Goal: Transaction & Acquisition: Book appointment/travel/reservation

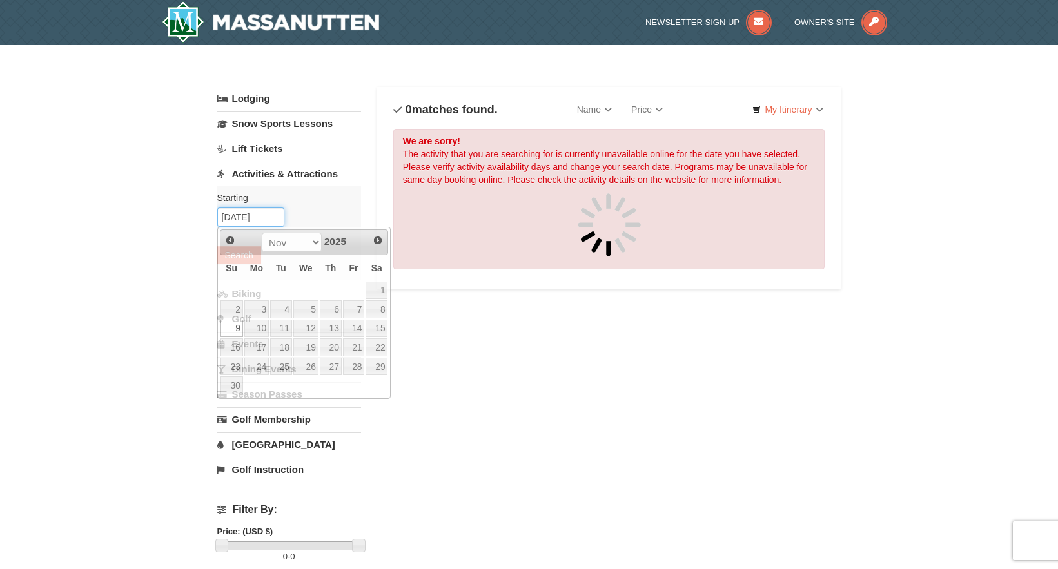
click at [277, 213] on input "[DATE]" at bounding box center [250, 217] width 67 height 19
click at [229, 238] on span "Prev" at bounding box center [230, 240] width 10 height 10
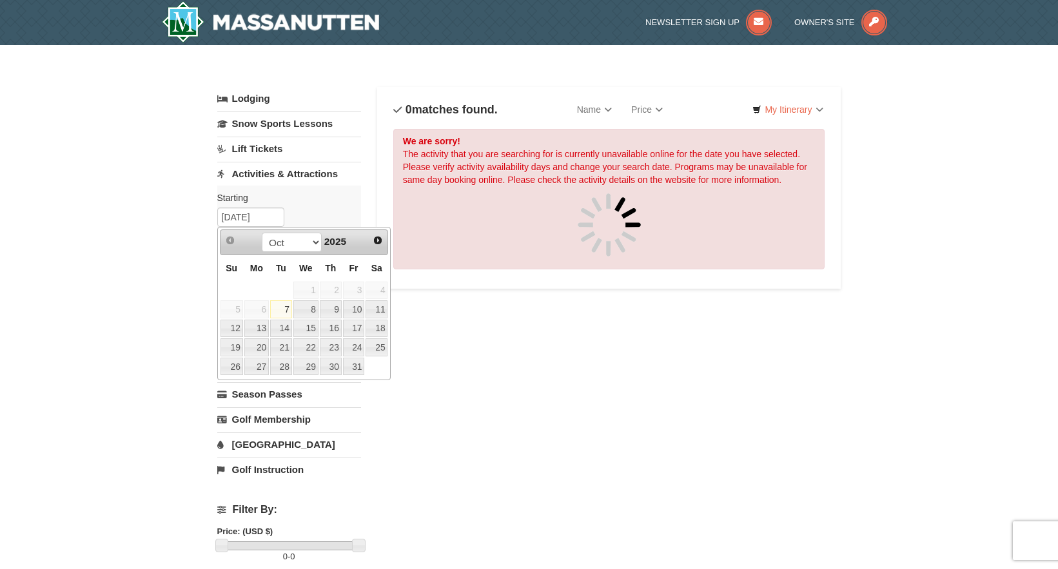
click at [273, 153] on link "Lift Tickets" at bounding box center [289, 149] width 144 height 24
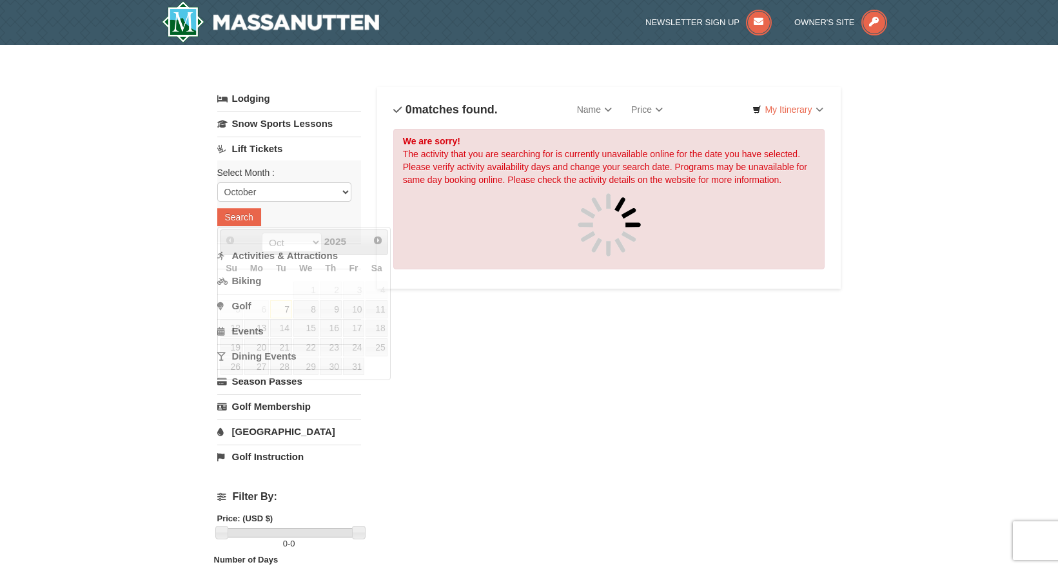
click at [273, 153] on link "Lift Tickets" at bounding box center [289, 149] width 144 height 24
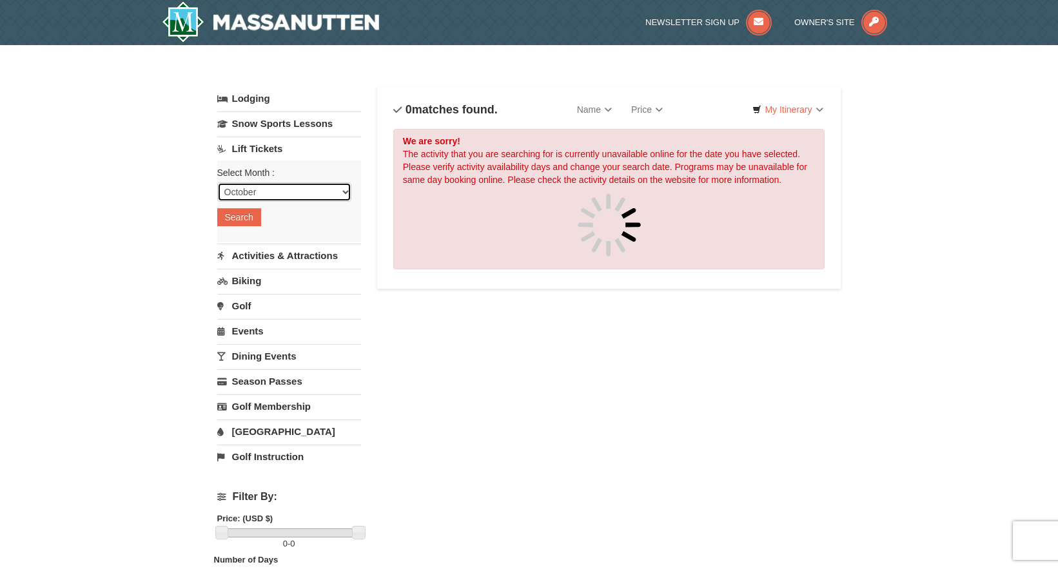
click at [268, 193] on select "October November December January February March April May June July August Sep…" at bounding box center [284, 191] width 134 height 19
select select "11"
click at [217, 182] on select "October November December January February March April May June July August Sep…" at bounding box center [284, 191] width 134 height 19
click at [251, 222] on button "Search" at bounding box center [239, 217] width 44 height 18
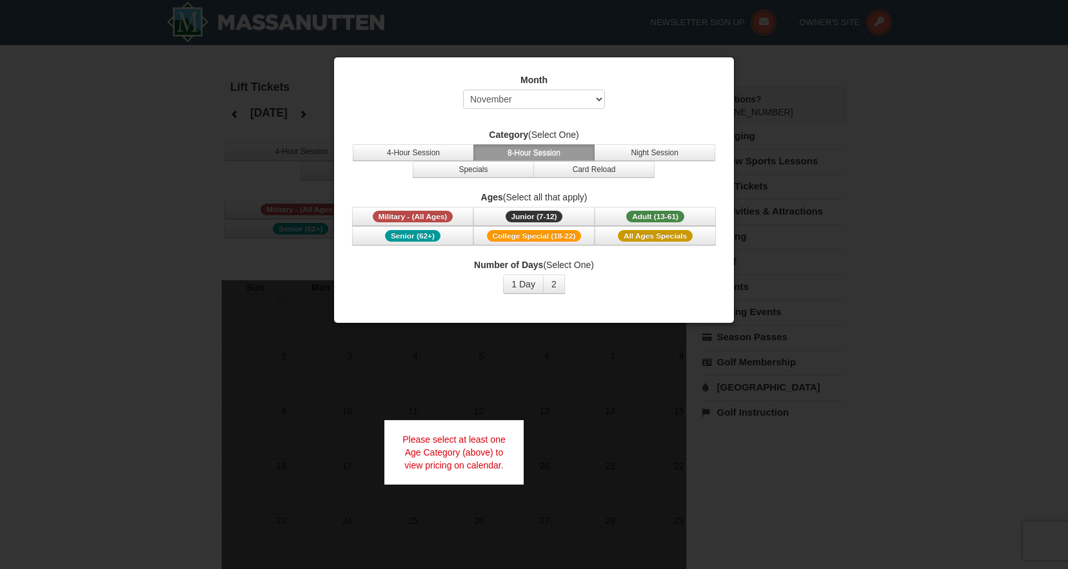
select select "11"
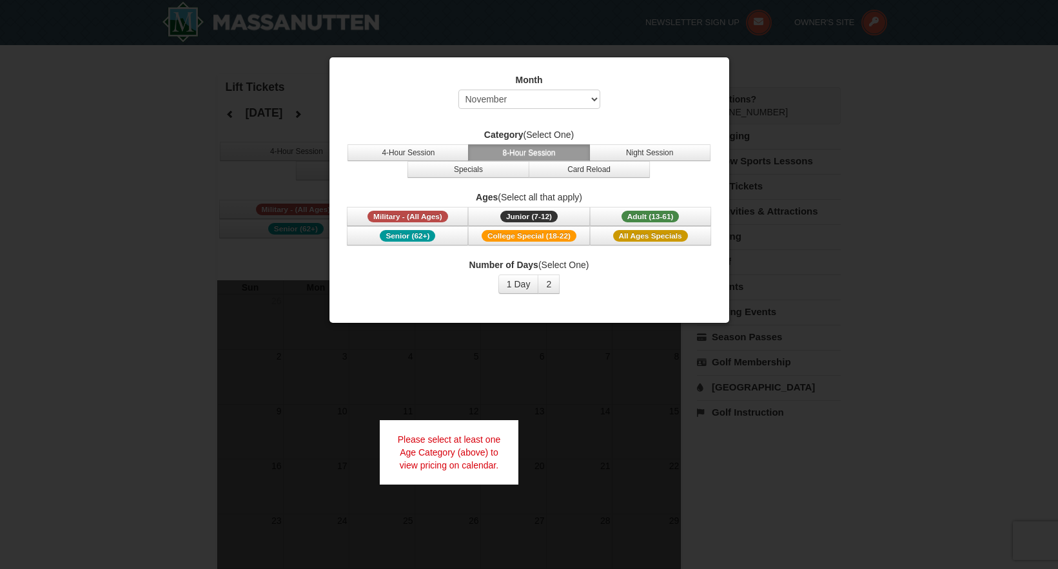
click at [621, 98] on div "Month Select October November December January February March April May June Ju…" at bounding box center [530, 95] width 368 height 42
click at [529, 288] on button "1 Day" at bounding box center [518, 284] width 41 height 19
click at [451, 147] on button "4-Hour Session" at bounding box center [408, 152] width 121 height 17
click at [502, 149] on button "8-Hour Session" at bounding box center [528, 152] width 121 height 17
click at [434, 147] on button "4-Hour Session" at bounding box center [408, 152] width 121 height 17
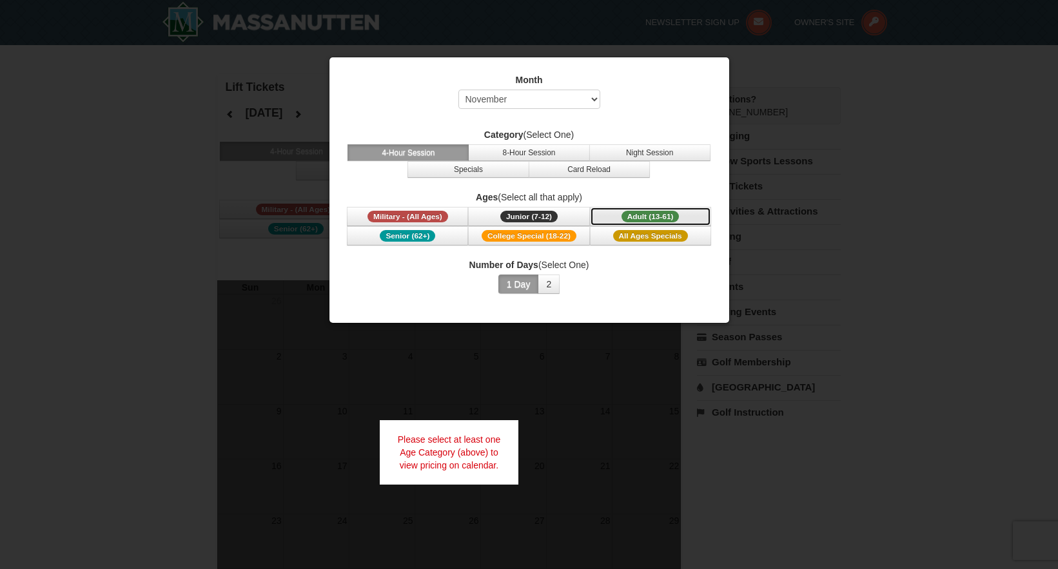
click at [633, 217] on span "Adult (13-61)" at bounding box center [651, 217] width 58 height 12
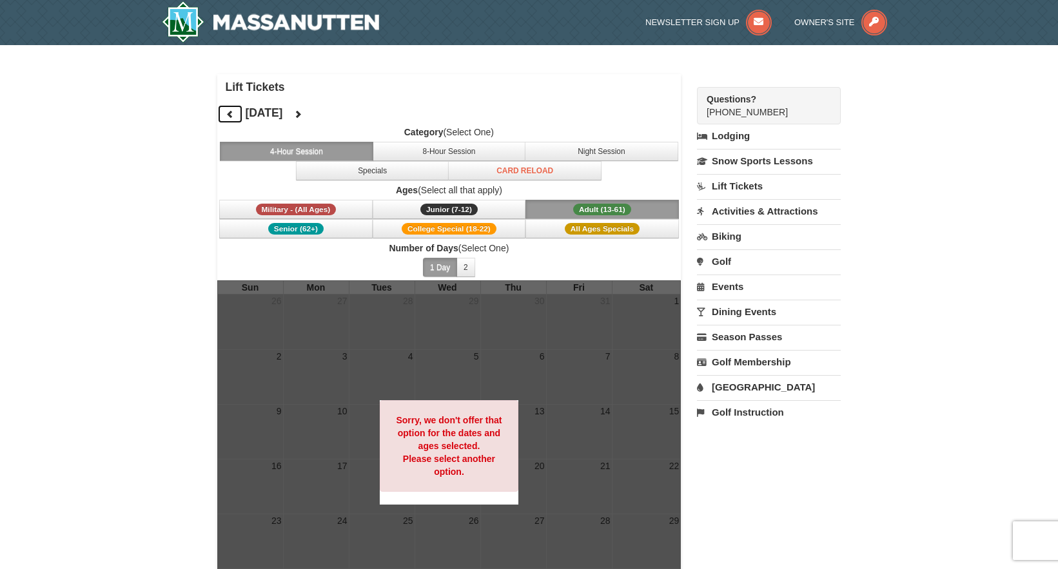
click at [235, 117] on button at bounding box center [230, 113] width 26 height 19
click at [419, 176] on button "Specials" at bounding box center [372, 170] width 153 height 19
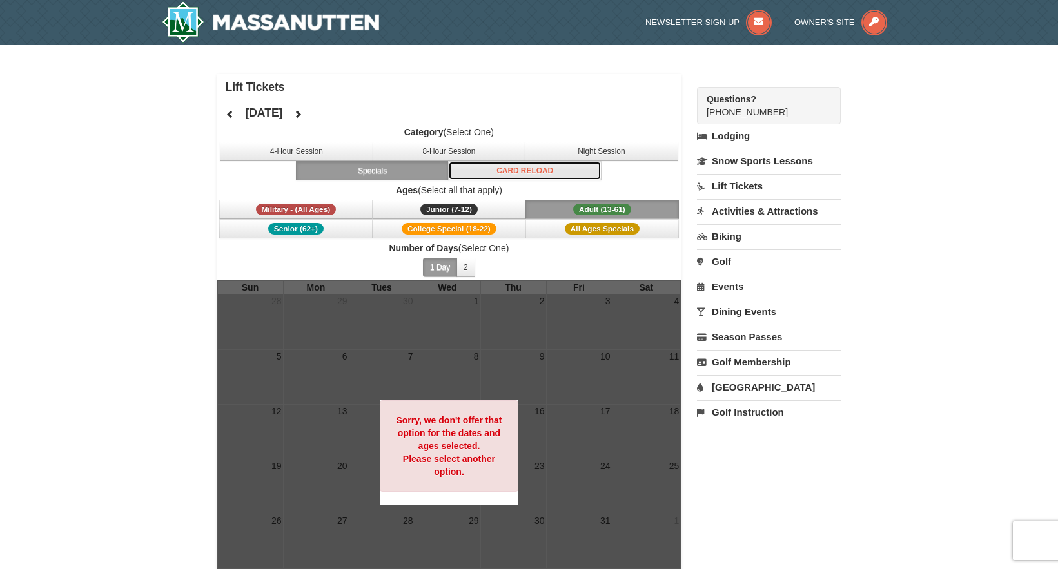
click at [549, 171] on button "Card Reload" at bounding box center [524, 170] width 153 height 19
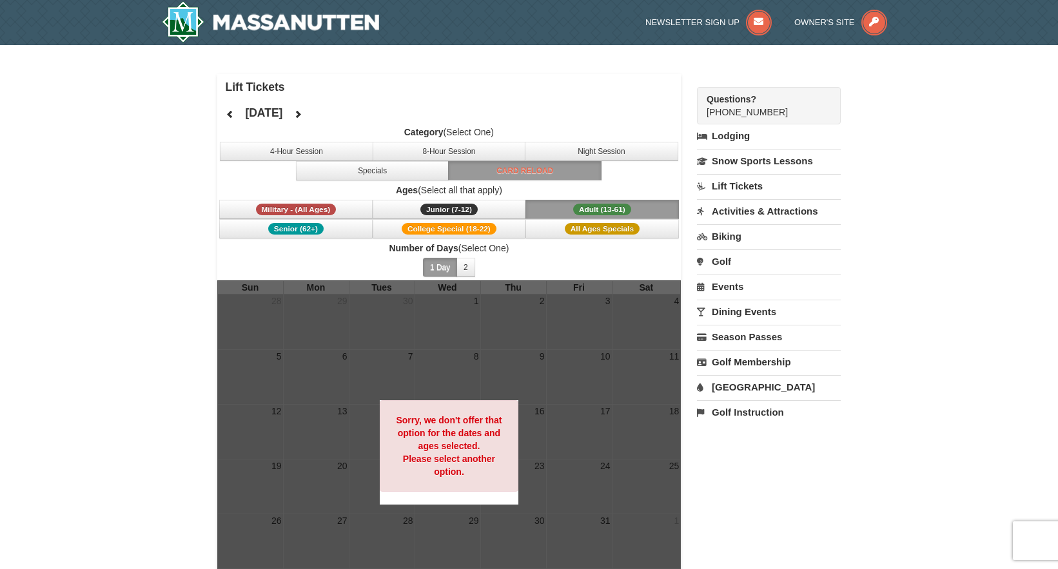
click at [747, 188] on link "Lift Tickets" at bounding box center [769, 186] width 144 height 24
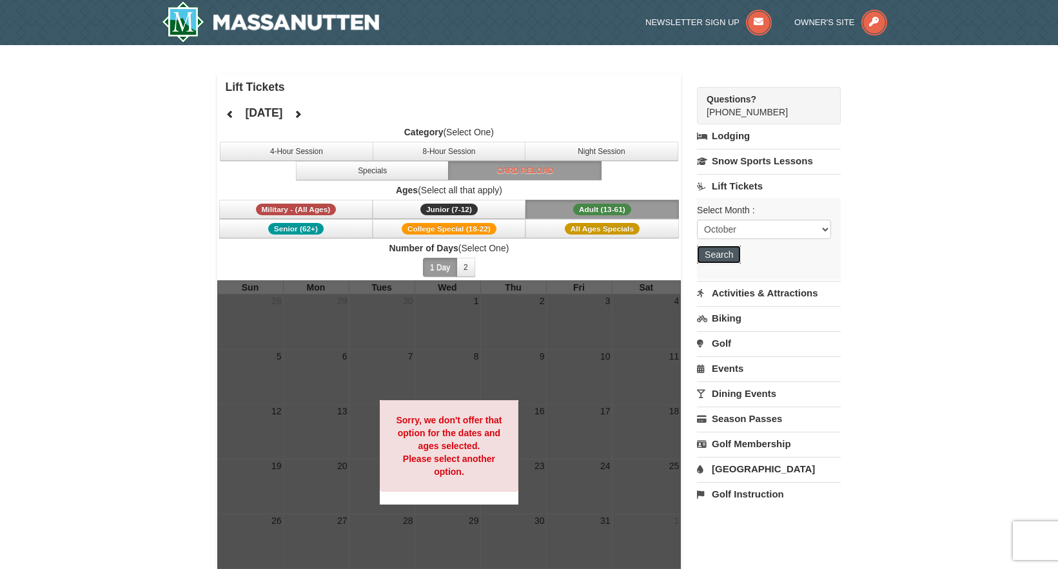
click at [722, 260] on button "Search" at bounding box center [719, 255] width 44 height 18
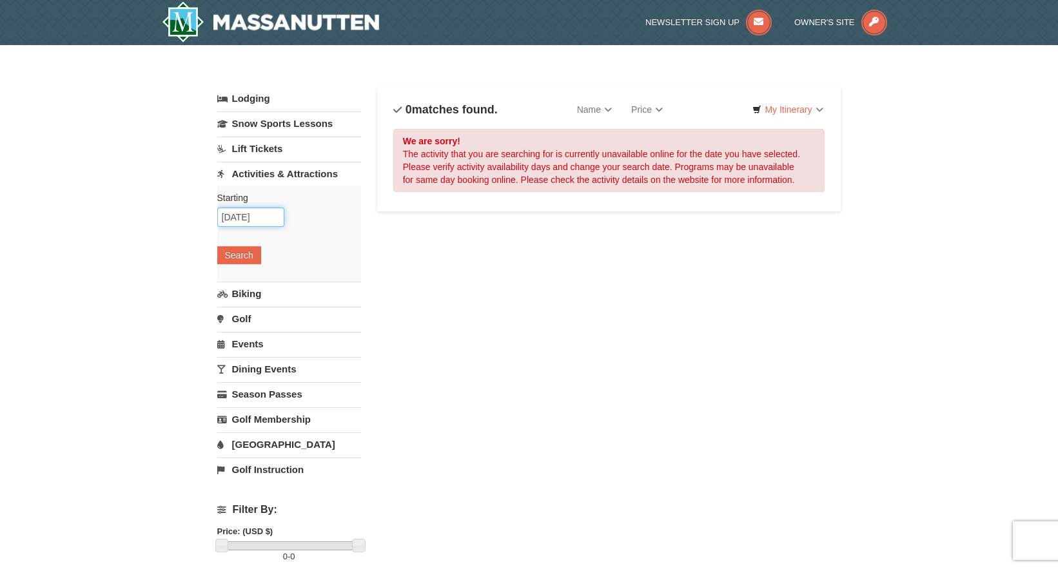
click at [268, 222] on input "[DATE]" at bounding box center [250, 217] width 67 height 19
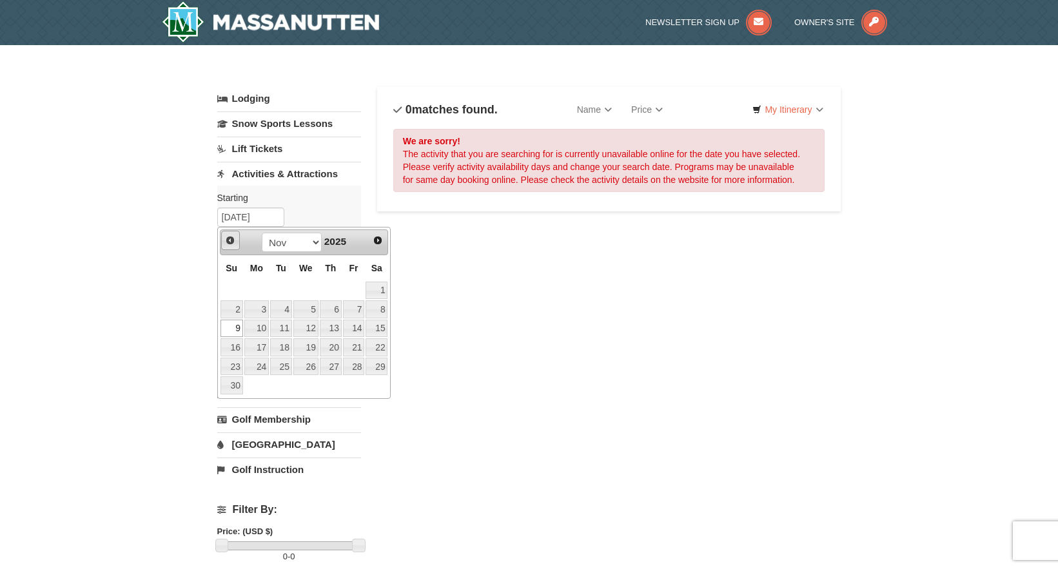
click at [228, 238] on span "Prev" at bounding box center [230, 240] width 10 height 10
click at [234, 328] on link "12" at bounding box center [232, 329] width 23 height 18
type input "10/12/2025"
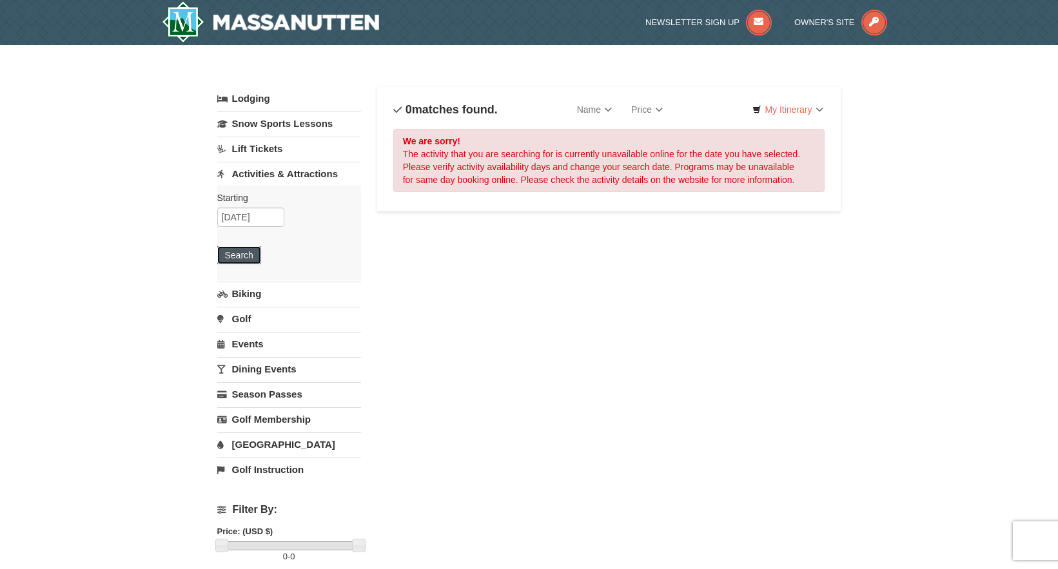
click at [244, 252] on button "Search" at bounding box center [239, 255] width 44 height 18
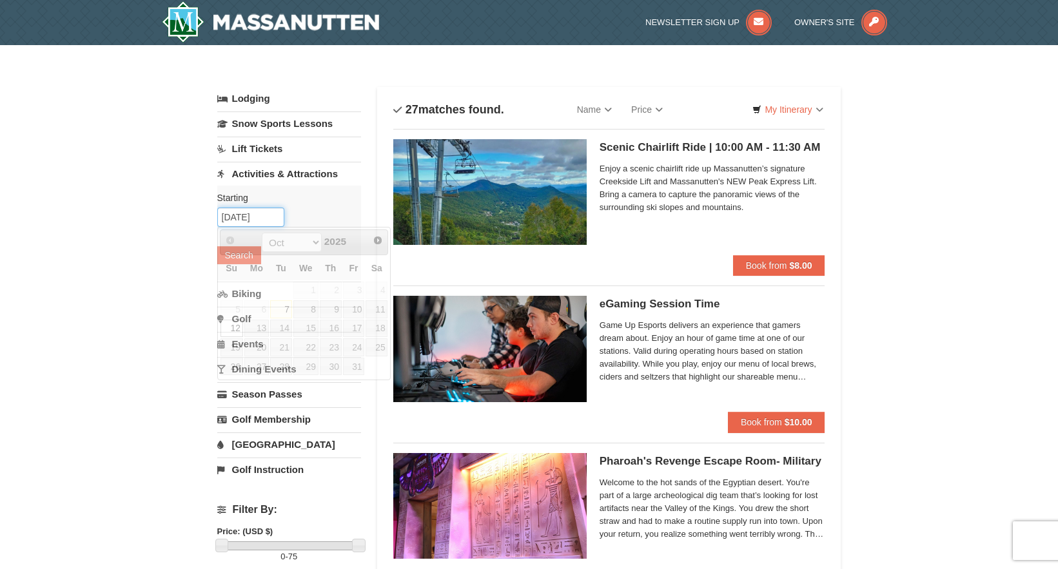
click at [264, 221] on input "10/12/2025" at bounding box center [250, 217] width 67 height 19
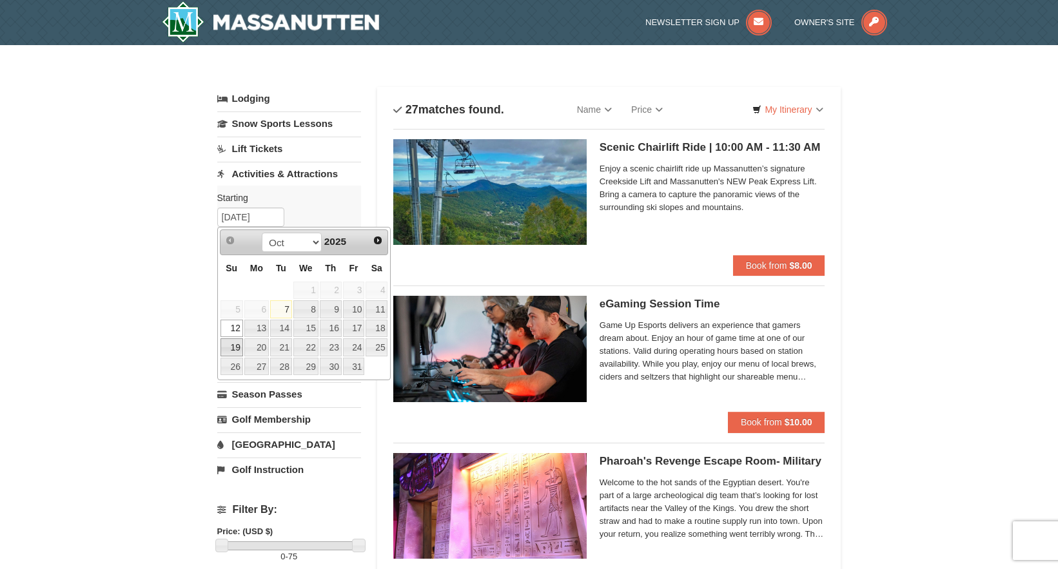
click at [238, 348] on link "19" at bounding box center [232, 348] width 23 height 18
type input "[DATE]"
click at [238, 348] on link "19" at bounding box center [232, 348] width 23 height 18
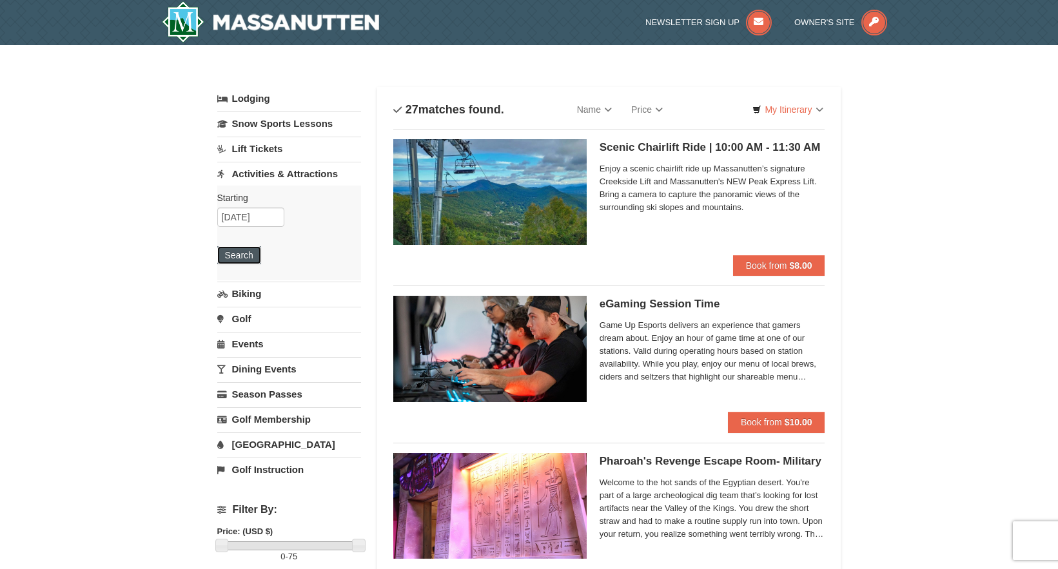
click at [235, 256] on button "Search" at bounding box center [239, 255] width 44 height 18
click at [251, 212] on input "[DATE]" at bounding box center [250, 217] width 67 height 19
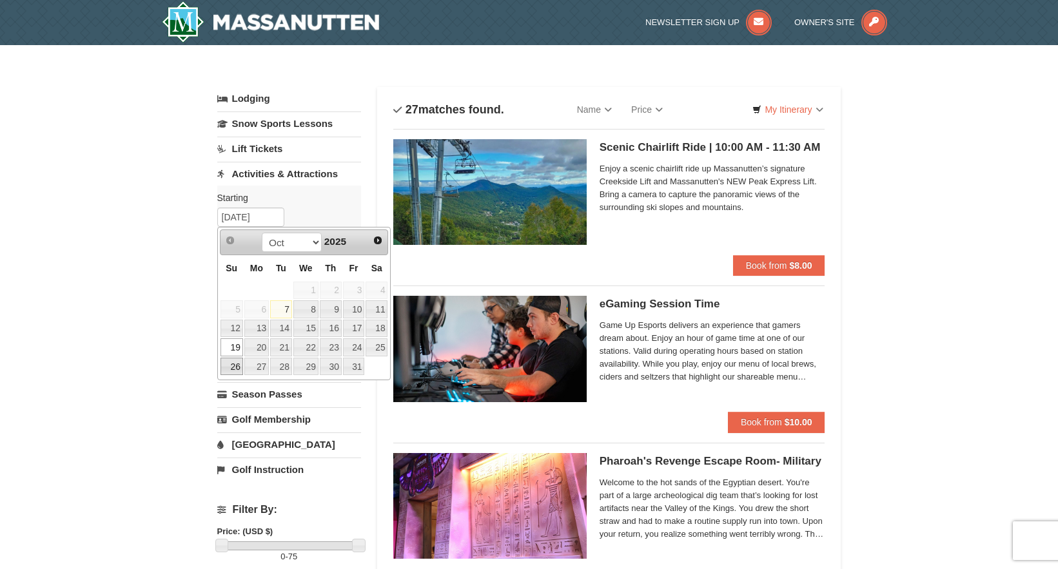
click at [236, 369] on link "26" at bounding box center [232, 367] width 23 height 18
type input "10/26/2025"
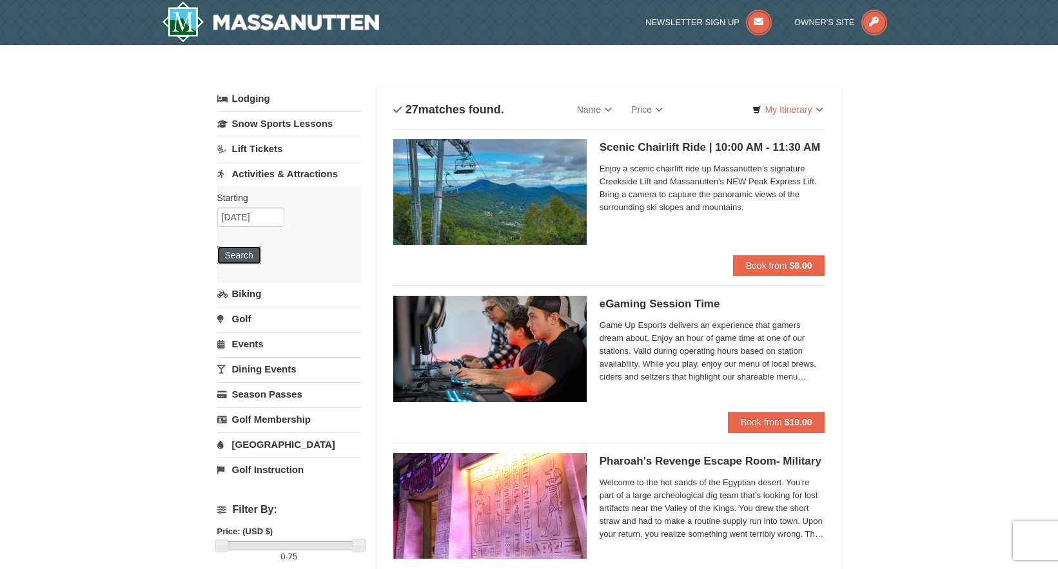
click at [250, 256] on button "Search" at bounding box center [239, 255] width 44 height 18
click at [239, 216] on input "10/26/2025" at bounding box center [250, 217] width 67 height 19
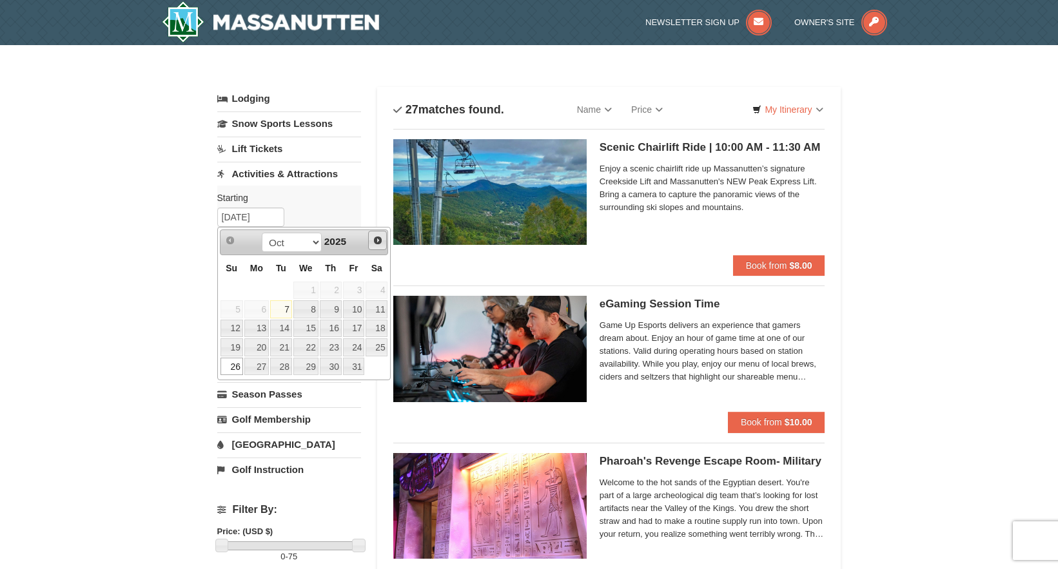
click at [377, 243] on span "Next" at bounding box center [378, 240] width 10 height 10
click at [235, 310] on link "2" at bounding box center [232, 310] width 23 height 18
type input "[DATE]"
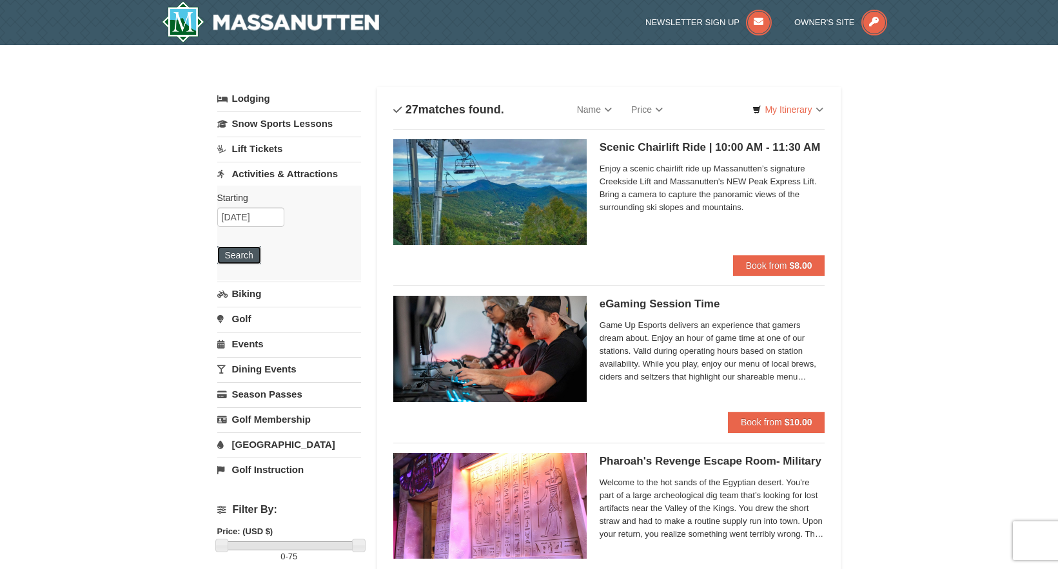
click at [240, 252] on button "Search" at bounding box center [239, 255] width 44 height 18
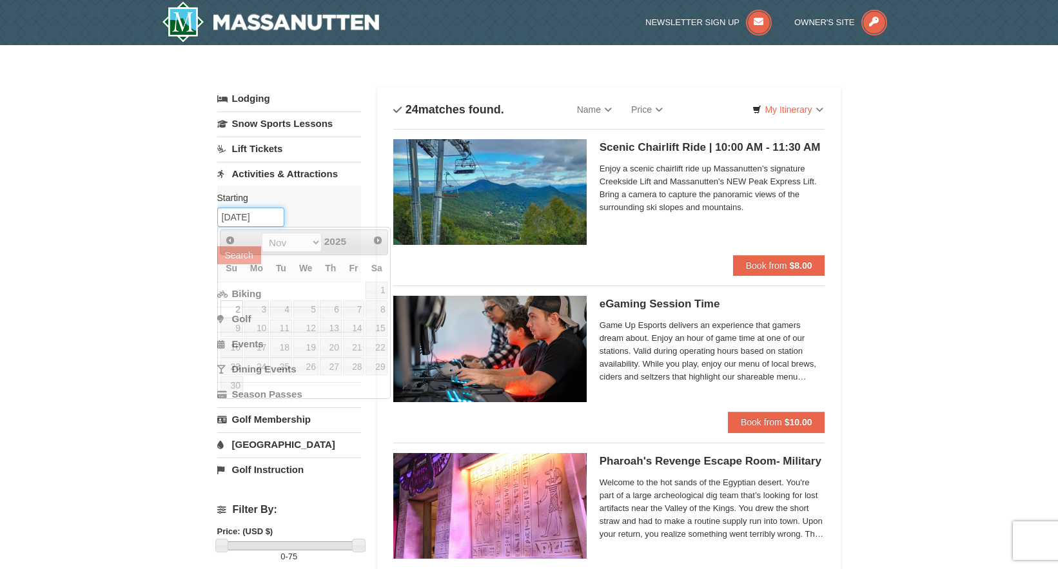
click at [255, 221] on input "11/02/2025" at bounding box center [250, 217] width 67 height 19
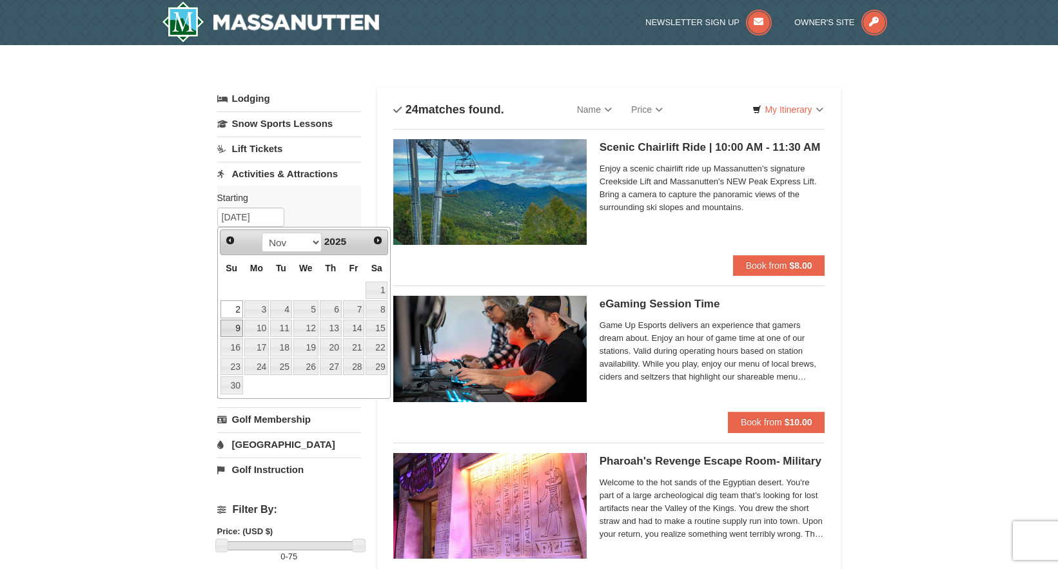
click at [234, 325] on link "9" at bounding box center [232, 329] width 23 height 18
type input "[DATE]"
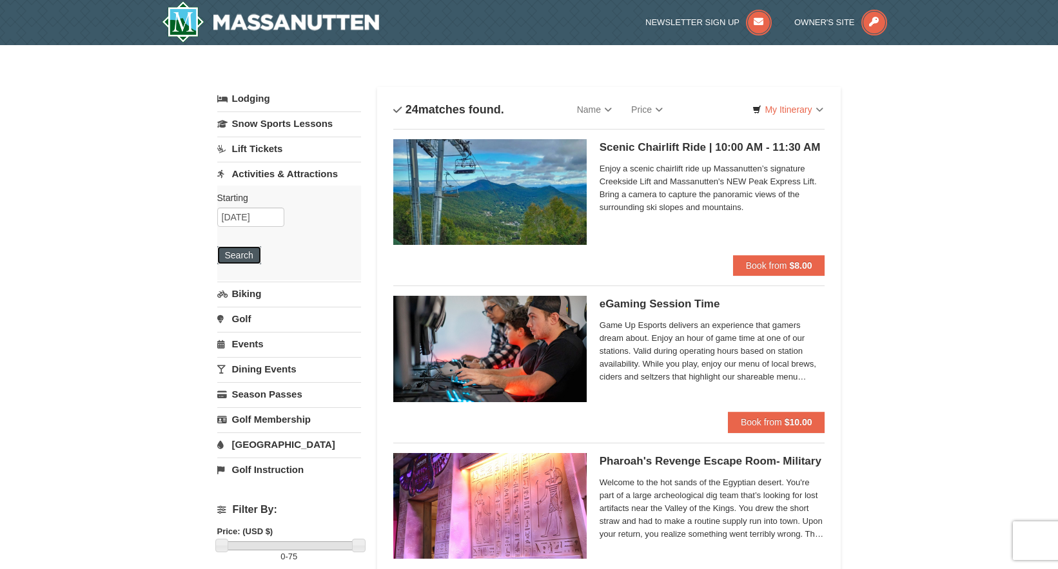
click at [228, 256] on button "Search" at bounding box center [239, 255] width 44 height 18
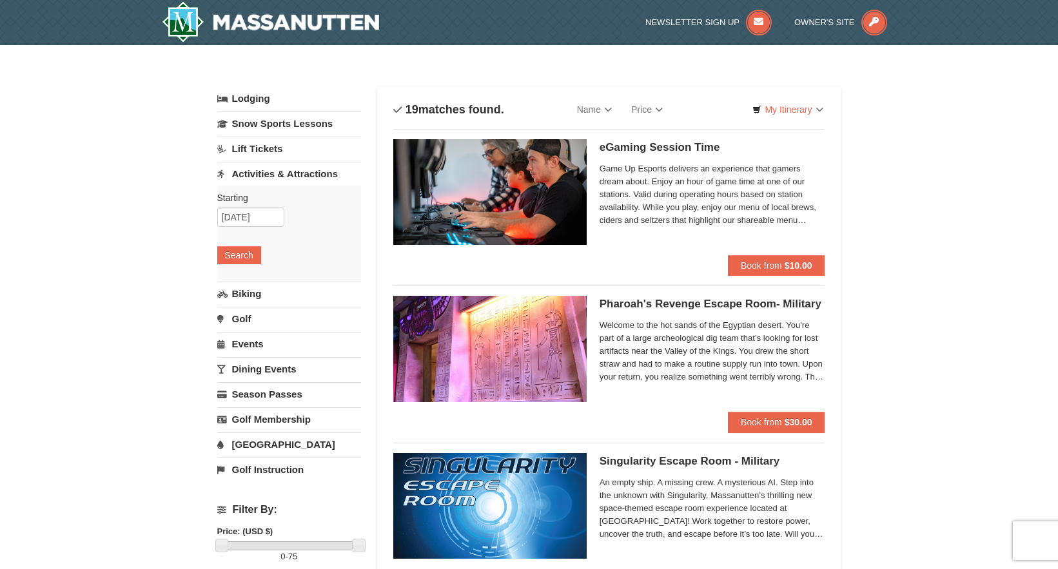
click at [248, 453] on link "[GEOGRAPHIC_DATA]" at bounding box center [289, 445] width 144 height 24
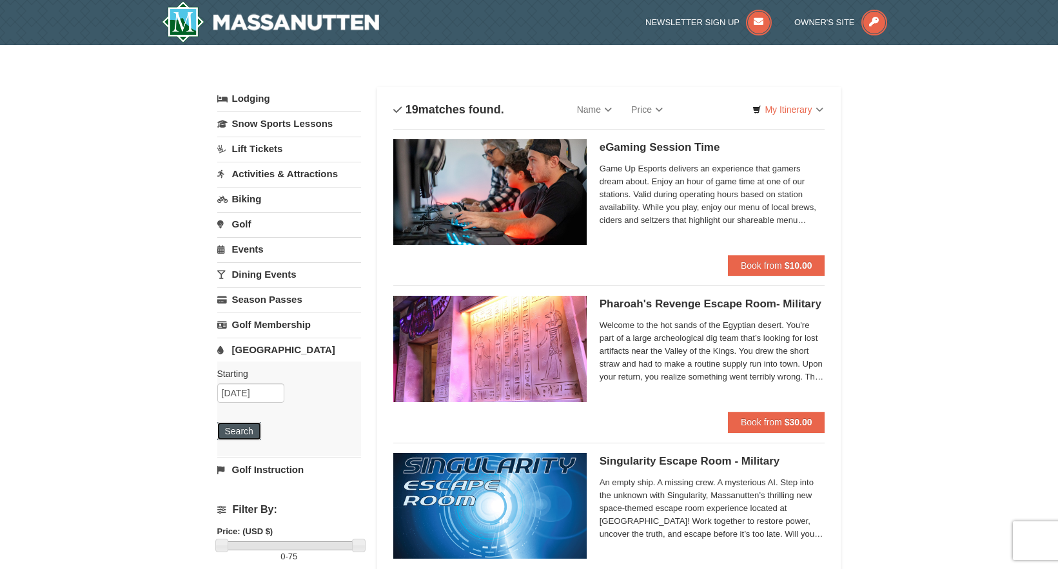
click at [245, 439] on button "Search" at bounding box center [239, 431] width 44 height 18
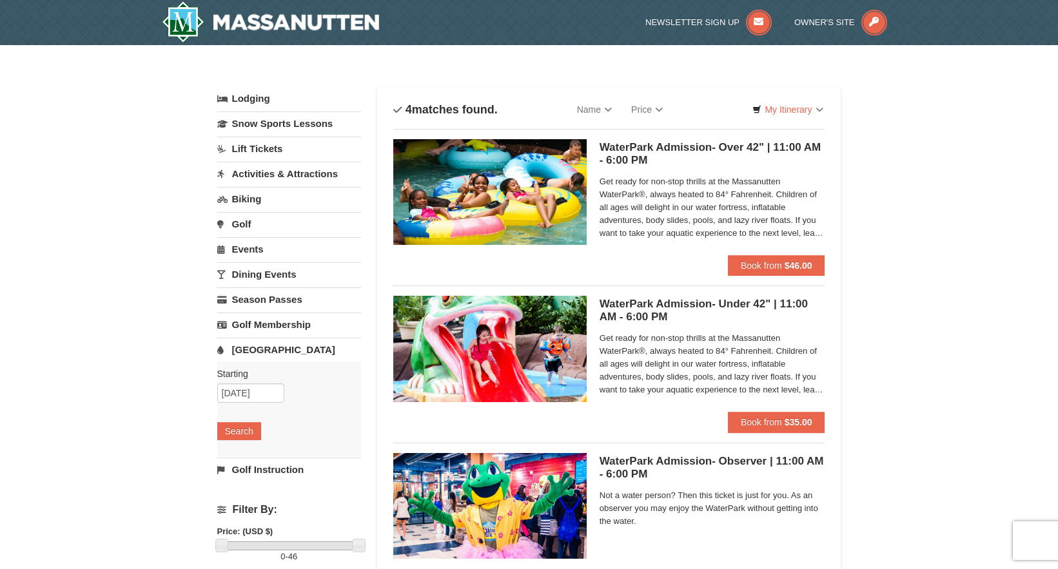
click at [267, 273] on link "Dining Events" at bounding box center [289, 274] width 144 height 24
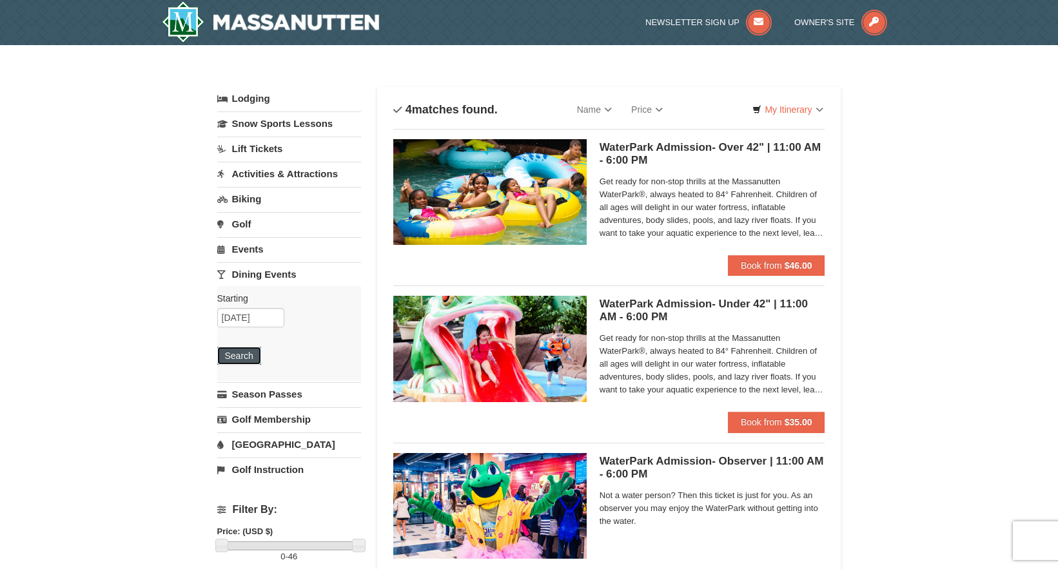
click at [243, 356] on button "Search" at bounding box center [239, 356] width 44 height 18
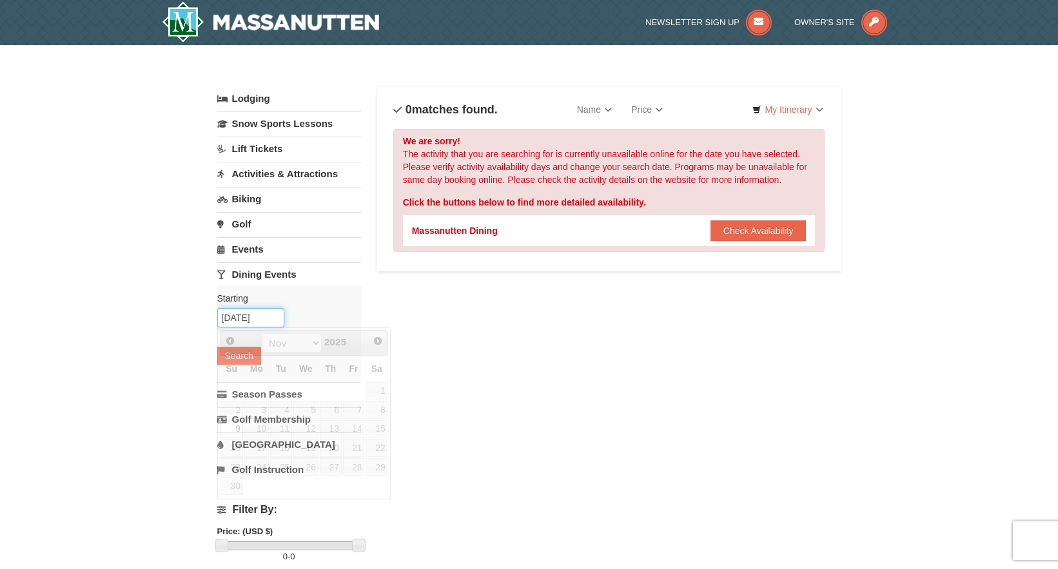
click at [246, 318] on input "[DATE]" at bounding box center [250, 317] width 67 height 19
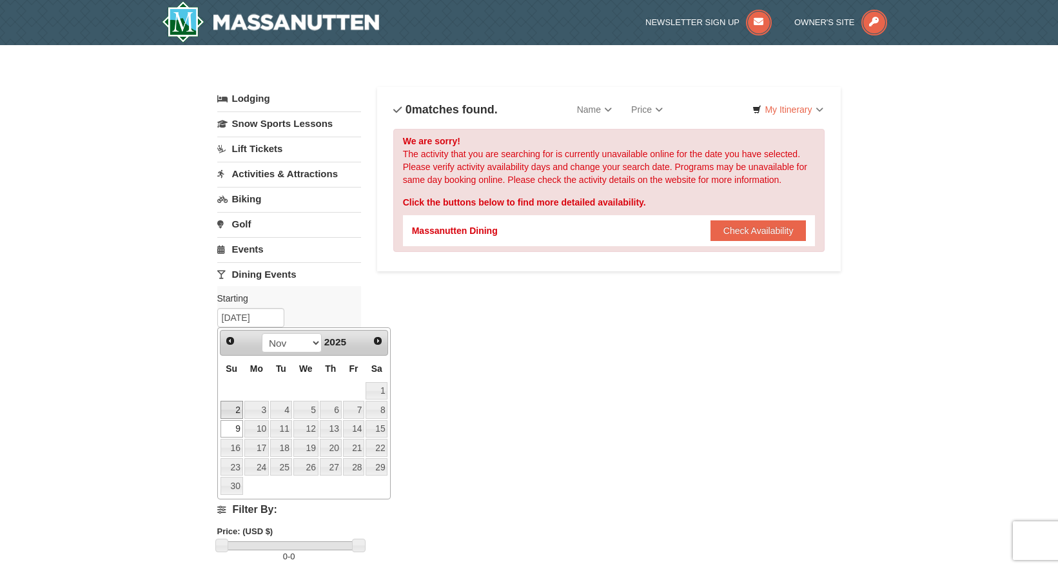
click at [232, 411] on link "2" at bounding box center [232, 410] width 23 height 18
type input "[DATE]"
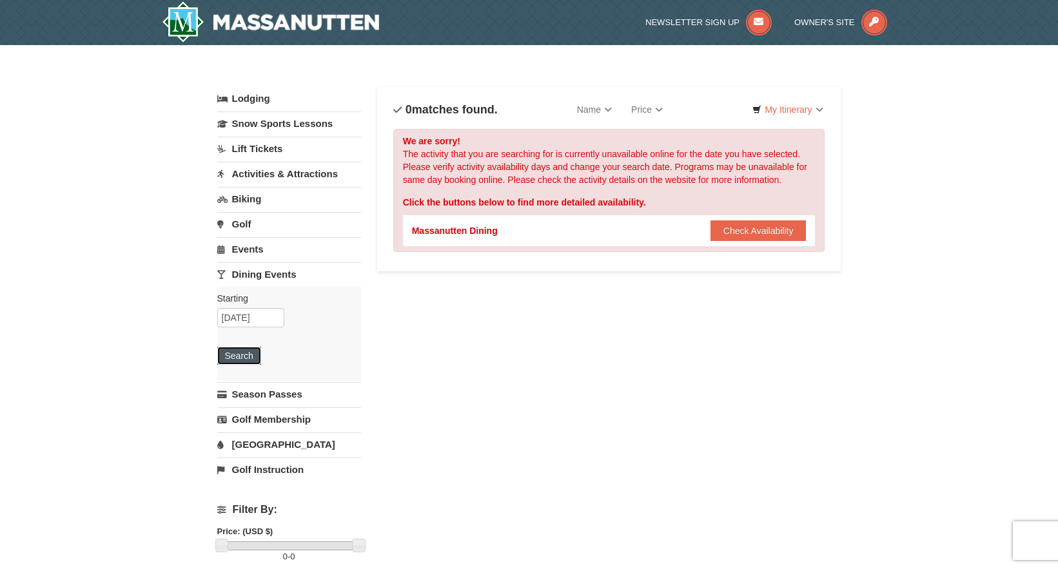
click at [242, 356] on button "Search" at bounding box center [239, 356] width 44 height 18
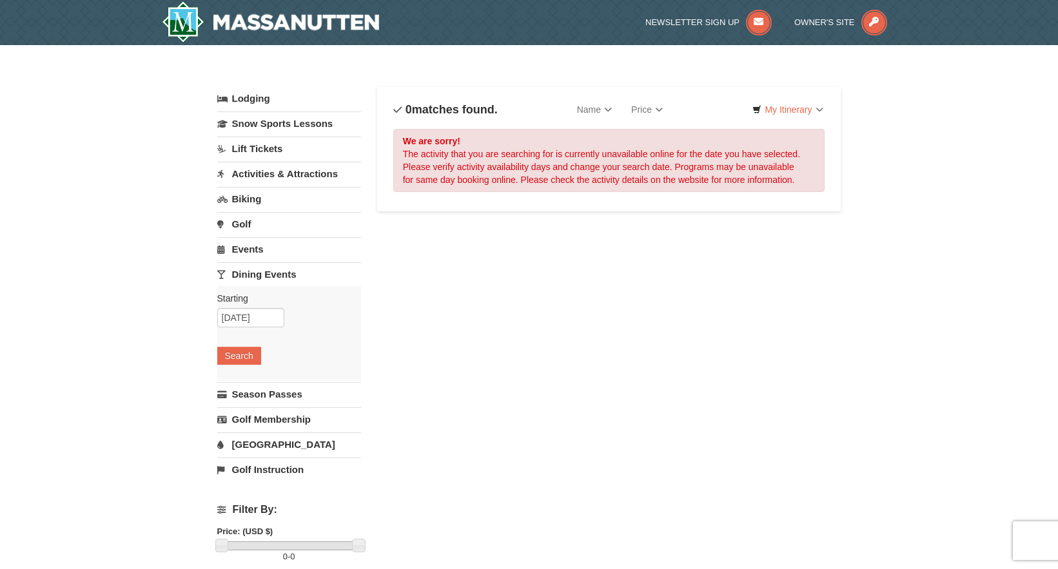
click at [247, 199] on link "Biking" at bounding box center [289, 199] width 144 height 24
click at [243, 279] on button "Search" at bounding box center [239, 280] width 44 height 18
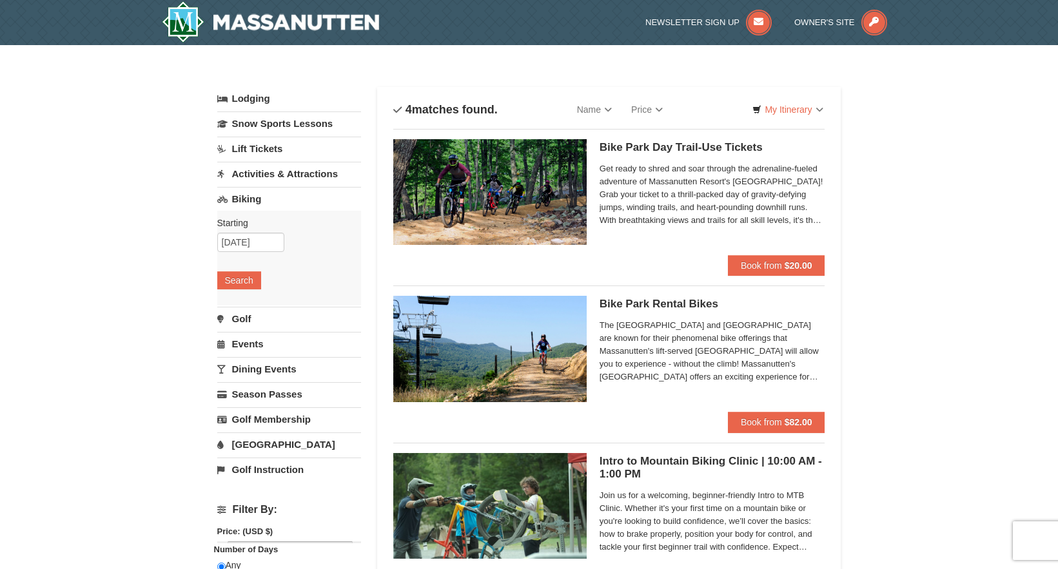
click at [268, 175] on link "Activities & Attractions" at bounding box center [289, 174] width 144 height 24
click at [239, 255] on button "Search" at bounding box center [239, 255] width 44 height 18
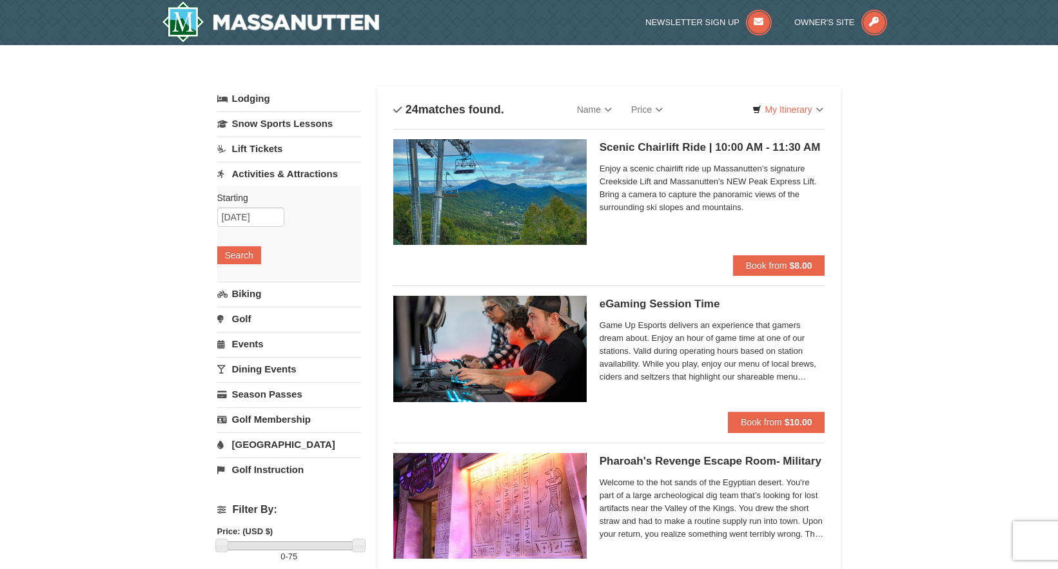
click at [649, 149] on h5 "Scenic Chairlift Ride | 10:00 AM - 11:30 AM Massanutten Scenic Chairlift Rides" at bounding box center [713, 147] width 226 height 13
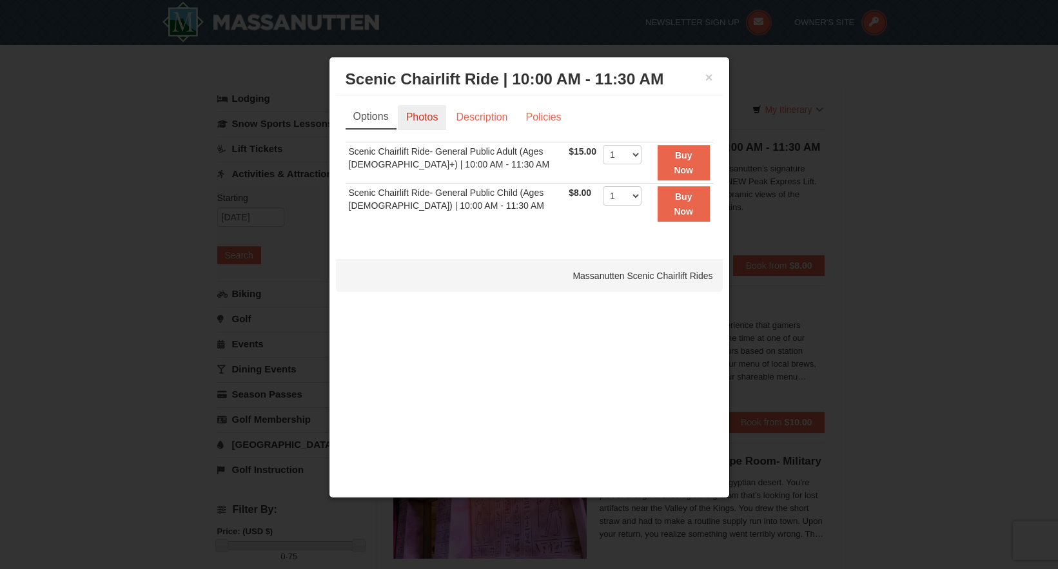
click at [440, 121] on link "Photos" at bounding box center [422, 117] width 49 height 25
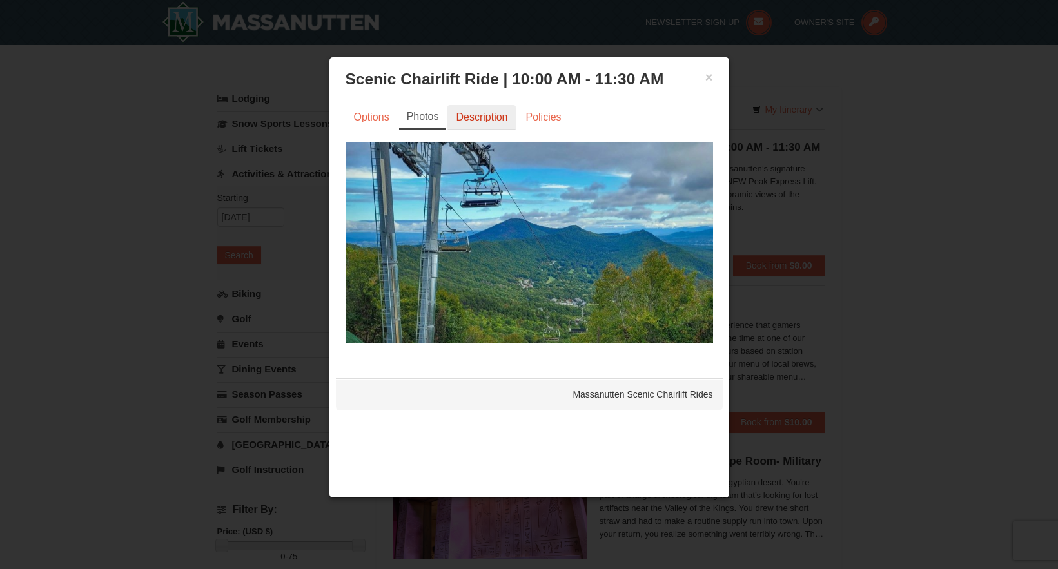
click at [483, 124] on link "Description" at bounding box center [482, 117] width 68 height 25
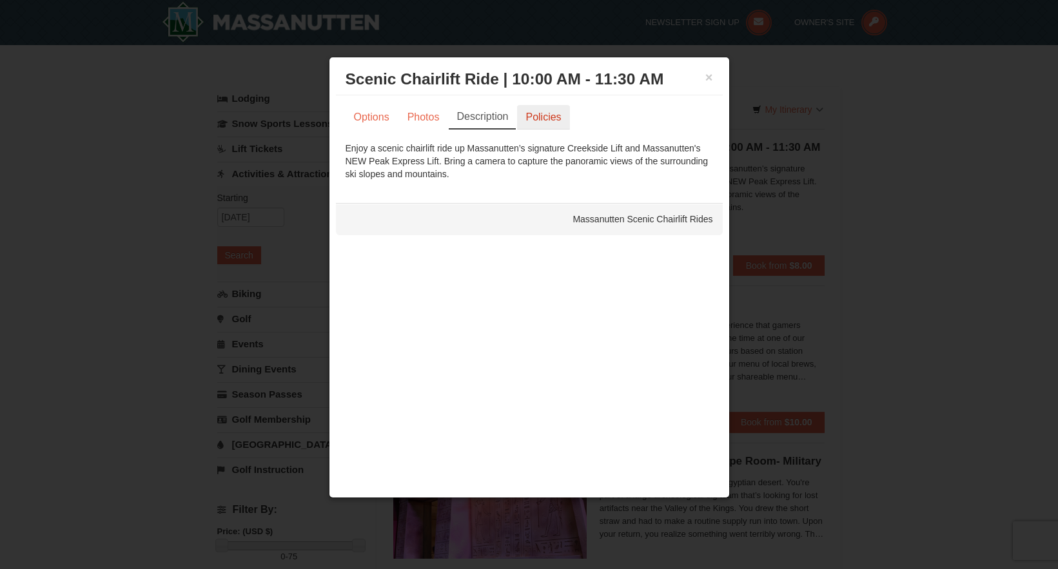
click at [534, 121] on link "Policies" at bounding box center [543, 117] width 52 height 25
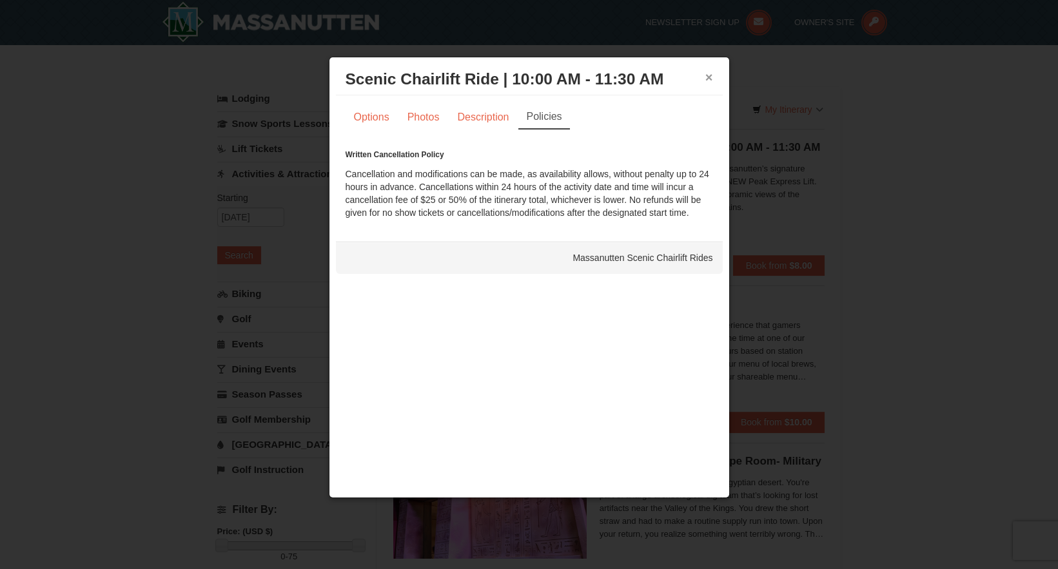
click at [709, 73] on button "×" at bounding box center [709, 77] width 8 height 13
